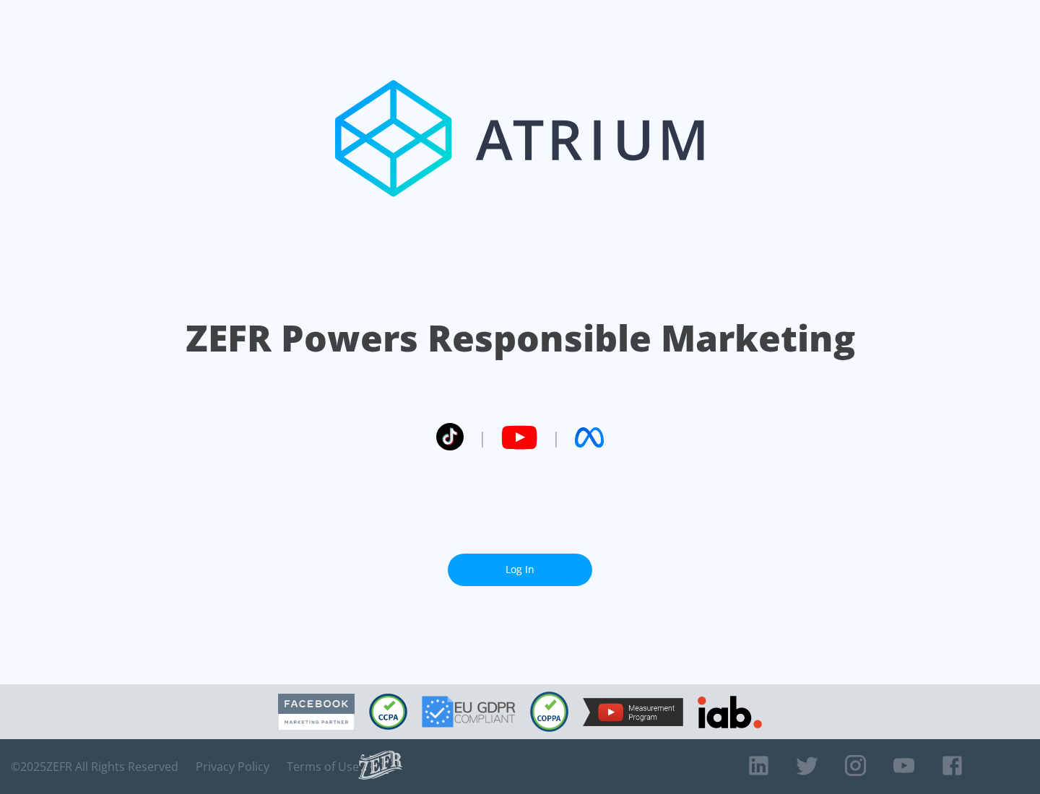
click at [520, 570] on link "Log In" at bounding box center [520, 570] width 144 height 32
